Goal: Communication & Community: Answer question/provide support

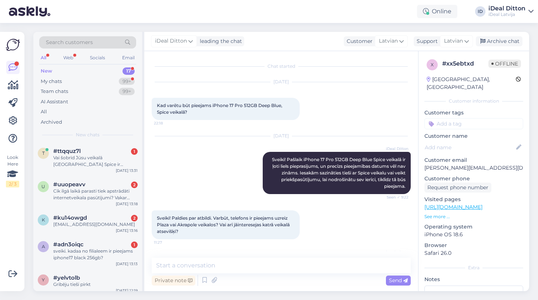
scroll to position [48, 0]
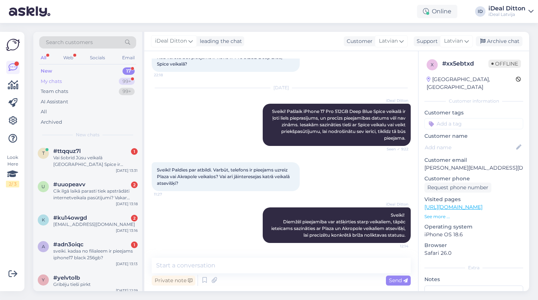
click at [46, 81] on div "My chats" at bounding box center [51, 81] width 21 height 7
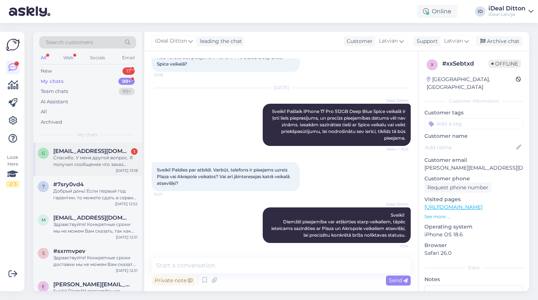
click at [97, 167] on div "g [EMAIL_ADDRESS][DOMAIN_NAME] 1 Спасибо. У меня другой вопрос. Я получил сообщ…" at bounding box center [87, 159] width 109 height 33
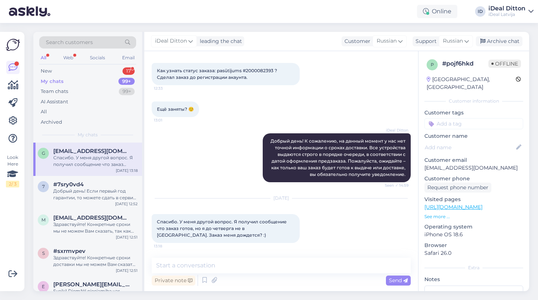
click at [230, 234] on div "Спасибо. У меня другой вопрос. Я получил сообщение что заказ готов, но я до чет…" at bounding box center [226, 228] width 148 height 29
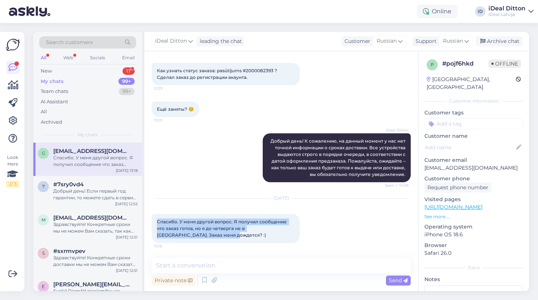
drag, startPoint x: 188, startPoint y: 236, endPoint x: 154, endPoint y: 218, distance: 39.1
click at [154, 218] on div "Спасибо. У меня другой вопрос. Я получил сообщение что заказ готов, но я до чет…" at bounding box center [226, 228] width 148 height 29
copy span "Спасибо. У меня другой вопрос. Я получил сообщение что заказ готов, но я до чет…"
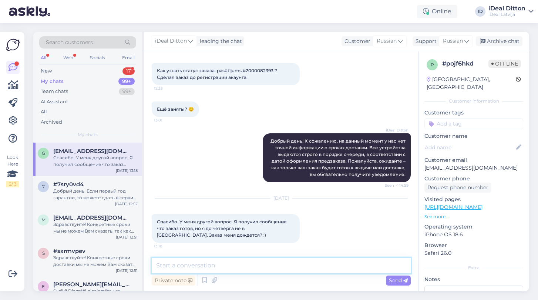
click at [214, 264] on textarea at bounding box center [281, 266] width 259 height 16
paste textarea "Здравствуйте! Спасибо за сообщение. Обычно заказ держится в резерве 2–3 дня пос…"
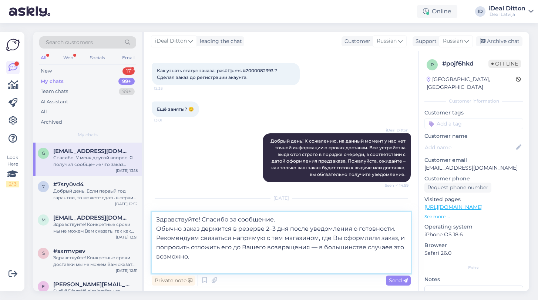
drag, startPoint x: 277, startPoint y: 220, endPoint x: 203, endPoint y: 218, distance: 74.1
click at [203, 218] on textarea "Здравствуйте! Спасибо за сообщение. Обычно заказ держится в резерве 2–3 дня пос…" at bounding box center [281, 242] width 259 height 61
click at [157, 228] on textarea "Здравствуйте! Обычно заказ держится в резерве 2–3 дня после уведомления о готов…" at bounding box center [281, 242] width 259 height 61
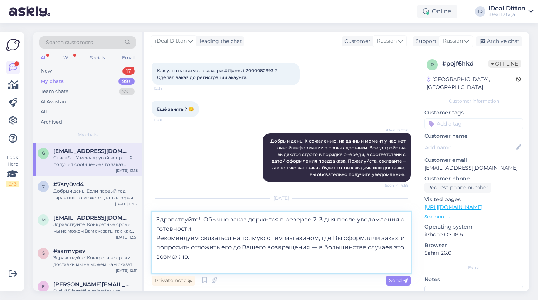
click at [158, 238] on textarea "Здравствуйте! Обычно заказ держится в резерве 2–3 дня после уведомления о готов…" at bounding box center [281, 242] width 259 height 61
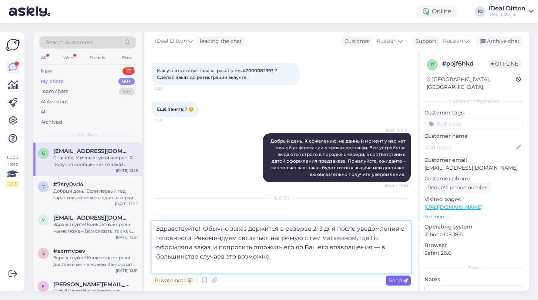
type textarea "Здравствуйте! Обычно заказ держится в резерве 2–3 дня после уведомления о готов…"
click at [399, 281] on span "Send" at bounding box center [398, 280] width 19 height 7
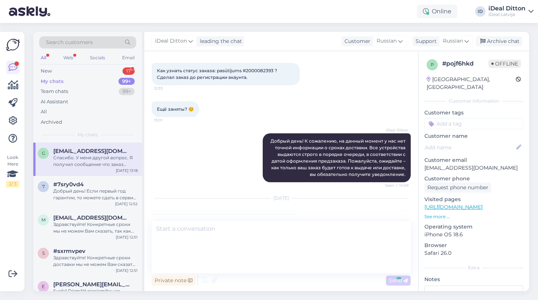
scroll to position [93, 0]
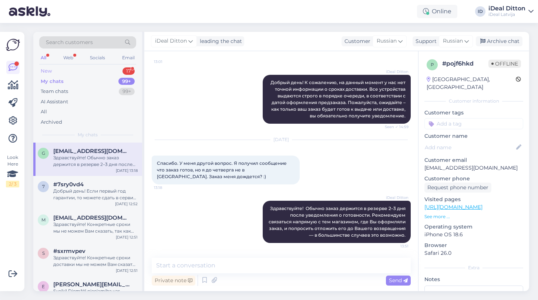
click at [47, 71] on div "New" at bounding box center [46, 70] width 11 height 7
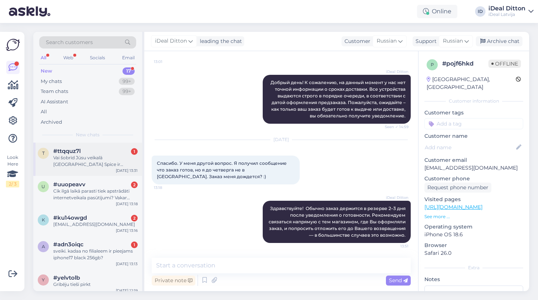
scroll to position [0, 0]
click at [111, 165] on div "Vai šobrīd Jūsu veikalā [GEOGRAPHIC_DATA] Spice ir pieejams un uzreiz nopērkams…" at bounding box center [95, 160] width 84 height 13
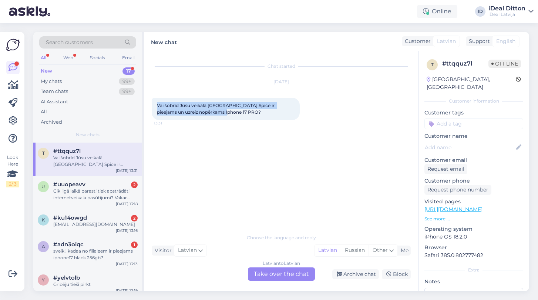
drag, startPoint x: 222, startPoint y: 111, endPoint x: 152, endPoint y: 102, distance: 70.3
click at [152, 102] on div "Vai šobrīd Jūsu veikalā [GEOGRAPHIC_DATA] Spice ir pieejams un uzreiz nopērkams…" at bounding box center [226, 109] width 148 height 22
copy span "Vai šobrīd Jūsu veikalā [GEOGRAPHIC_DATA] Spice ir pieejams un uzreiz nopērkams…"
click at [272, 280] on div "Latvian to Latvian Take over the chat" at bounding box center [281, 273] width 67 height 13
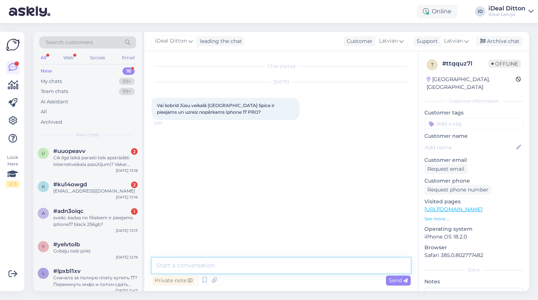
click at [241, 270] on textarea at bounding box center [281, 266] width 259 height 16
paste textarea "Sveiki! Paldies par Jūsu jautājumu. Ņemot vērā ļoti lielo pieprasījumu pēc iPho…"
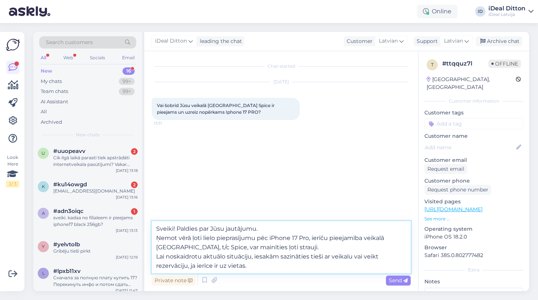
drag, startPoint x: 268, startPoint y: 227, endPoint x: 178, endPoint y: 229, distance: 90.0
click at [177, 229] on textarea "Sveiki! Paldies par Jūsu jautājumu. Ņemot vērā ļoti lielo pieprasījumu pēc iPho…" at bounding box center [281, 247] width 259 height 52
click at [157, 257] on textarea "Sveiki! Ņemot vērā ļoti lielo pieprasījumu pēc iPhone 17 Pro, ierīču pieejamība…" at bounding box center [281, 247] width 259 height 52
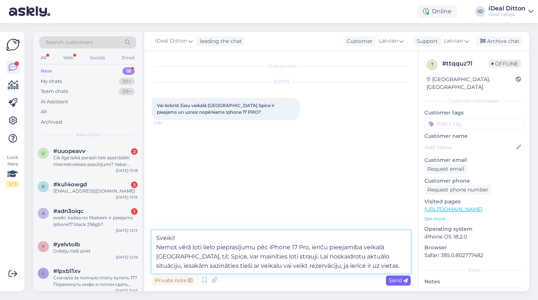
type textarea "Sveiki! Ņemot vērā ļoti lielo pieprasījumu pēc iPhone 17 Pro, ierīču pieejamība…"
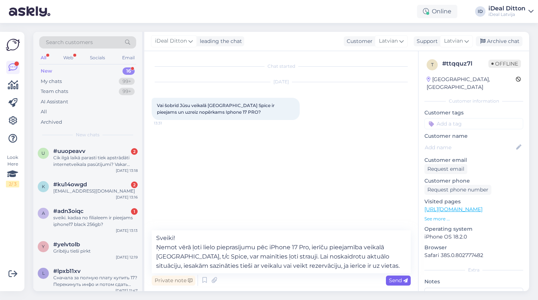
click at [404, 278] on icon at bounding box center [406, 280] width 4 height 4
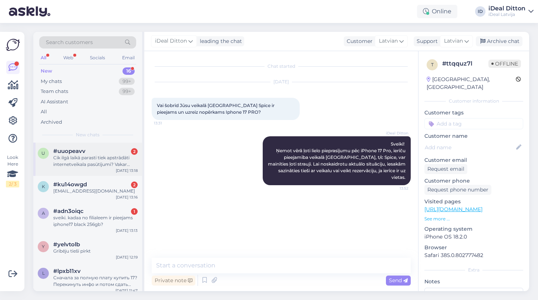
click at [98, 165] on div "Cik ilgā laikā parasti tiek apstrādāti internetveikala pasūtījumi? Vakar veicu …" at bounding box center [95, 160] width 84 height 13
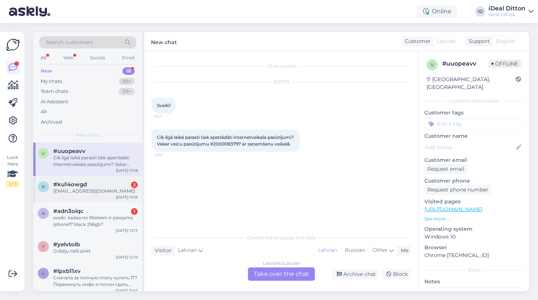
click at [66, 192] on div "[EMAIL_ADDRESS][DOMAIN_NAME]" at bounding box center [95, 191] width 84 height 7
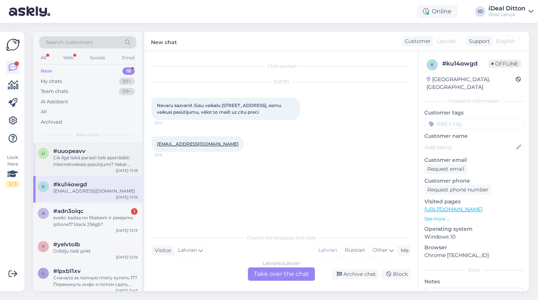
click at [97, 167] on div "u #uuopeavv Cik ilgā laikā parasti tiek apstrādāti internetveikala pasūtījumi? …" at bounding box center [87, 159] width 109 height 33
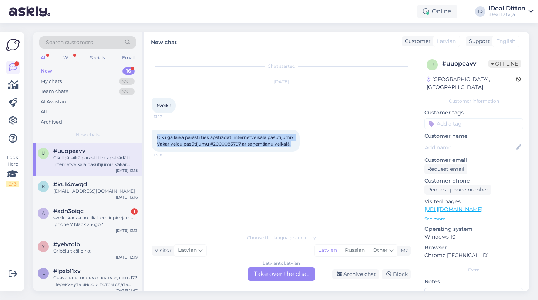
drag, startPoint x: 213, startPoint y: 151, endPoint x: 151, endPoint y: 135, distance: 63.2
click at [151, 135] on div "Chat started [DATE] Sveiki! 13:17 Cik ilgā laikā parasti tiek apstrādāti intern…" at bounding box center [281, 171] width 274 height 240
copy span "Cik ilgā laikā parasti tiek apstrādāti internetveikala pasūtījumi? Vakar veicu …"
click at [279, 274] on div "Latvian to Latvian Take over the chat" at bounding box center [281, 273] width 67 height 13
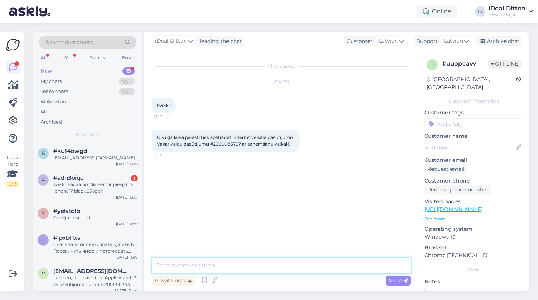
click at [226, 267] on textarea at bounding box center [281, 266] width 259 height 16
paste textarea "Sveiki! Paldies par Jūsu pasūtījumu. Ņemot vērā, ka pasūtītā ierīce ir jaunākai…"
type textarea "Sveiki! Paldies par Jūsu pasūtījumu. Ņemot vērā, ka pasūtītā ierīce ir jaunākai…"
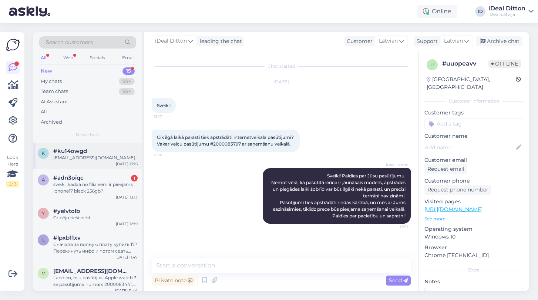
click at [90, 153] on div "#ku14owgd" at bounding box center [95, 151] width 84 height 7
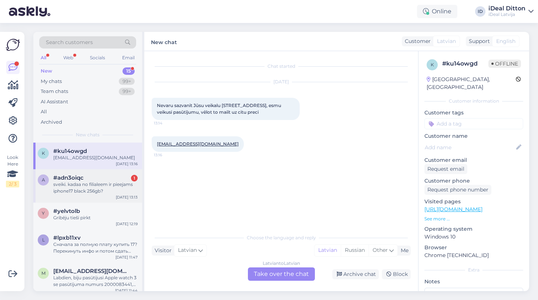
click at [89, 185] on div "sveiki. kadaa no filialeem ir pieejams iphone17 black 256gb?" at bounding box center [95, 187] width 84 height 13
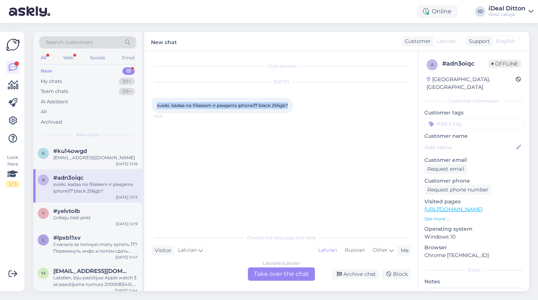
drag, startPoint x: 158, startPoint y: 106, endPoint x: 305, endPoint y: 103, distance: 147.7
click at [305, 104] on div "[DATE] sveiki. kadaa no filialeem ir pieejams iphone17 black 256gb? 13:13" at bounding box center [281, 97] width 259 height 47
copy span "sveiki. kadaa no filialeem ir pieejams iphone17 black 256gb?"
click at [285, 274] on div "Latvian to Latvian Take over the chat" at bounding box center [281, 273] width 67 height 13
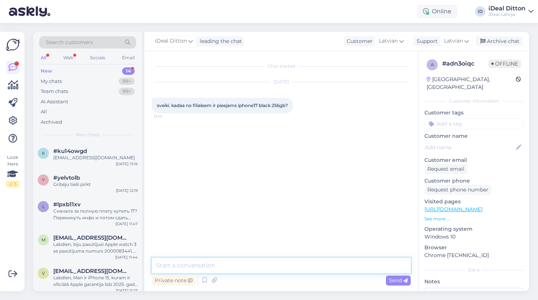
click at [251, 267] on textarea at bounding box center [281, 266] width 259 height 16
paste textarea "Sveiki! Paldies par Jūsu jautājumu. iPhone 17 Black 256GB pieejamība filiālēs v…"
type textarea "Sveiki! Paldies par Jūsu jautājumu. iPhone 17 Black 256GB pieejamība filiālēs v…"
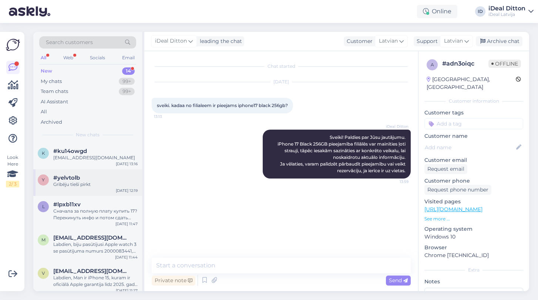
click at [97, 179] on div "#yelvtolb" at bounding box center [95, 177] width 84 height 7
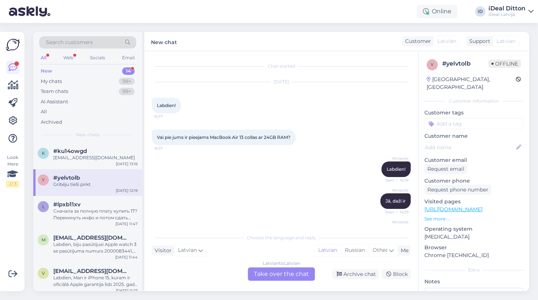
scroll to position [527, 0]
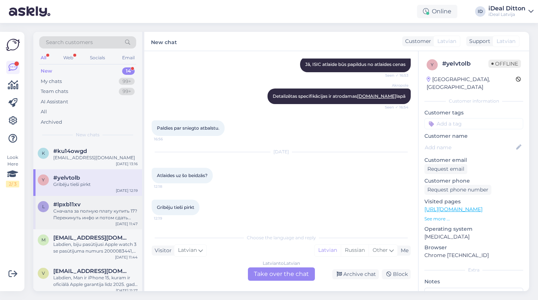
click at [84, 214] on div "Сначала за полную плату купить 17? Перекинуть инфо и потом сдать свой 16 и вы м…" at bounding box center [95, 214] width 84 height 13
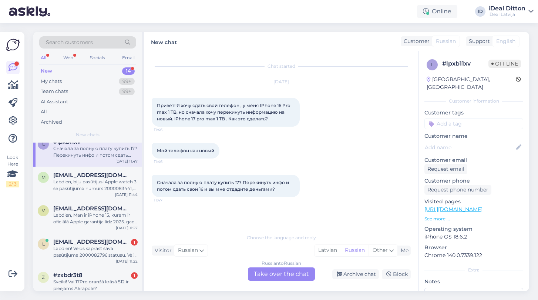
scroll to position [63, 0]
click at [117, 175] on span "[EMAIL_ADDRESS][DOMAIN_NAME]" at bounding box center [91, 174] width 77 height 7
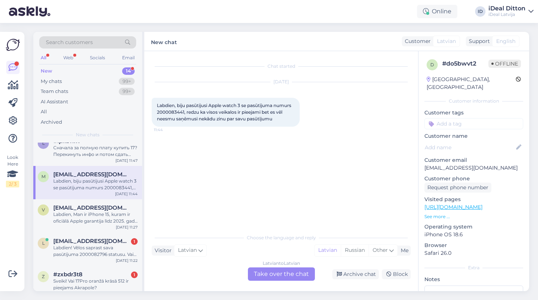
drag, startPoint x: 156, startPoint y: 104, endPoint x: 290, endPoint y: 117, distance: 134.3
click at [290, 117] on div "Labdien, biju pasūtijusi Apple watch 3 se pasūtījuma numurs 2000083441, redzu k…" at bounding box center [226, 112] width 148 height 29
copy span "Labdien, biju pasūtijusi Apple watch 3 se pasūtījuma numurs 2000083441, redzu k…"
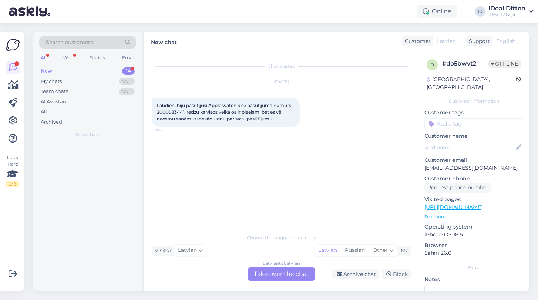
scroll to position [0, 0]
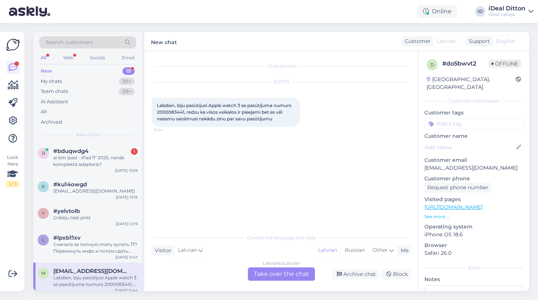
click at [284, 268] on div "Latvian to Latvian Take over the chat" at bounding box center [281, 273] width 67 height 13
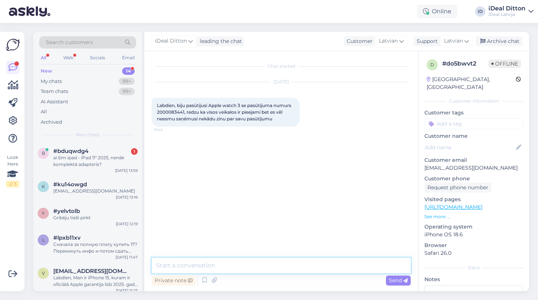
click at [227, 262] on textarea at bounding box center [281, 266] width 259 height 16
paste textarea "Labdien! Paldies par Jūsu ziņu. [PERSON_NAME] Jūsu pasūtījumu #2000083441. Lai …"
type textarea "Labdien! Paldies par Jūsu ziņu. [PERSON_NAME] Jūsu pasūtījumu #2000083441. Lai …"
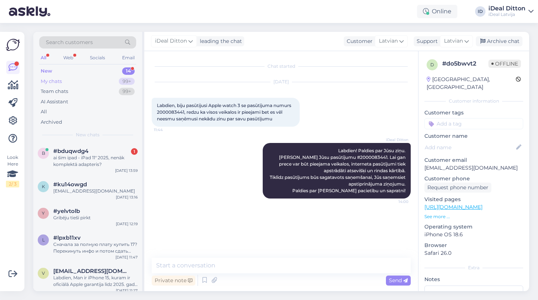
click at [57, 79] on div "My chats" at bounding box center [51, 81] width 21 height 7
